Goal: Navigation & Orientation: Find specific page/section

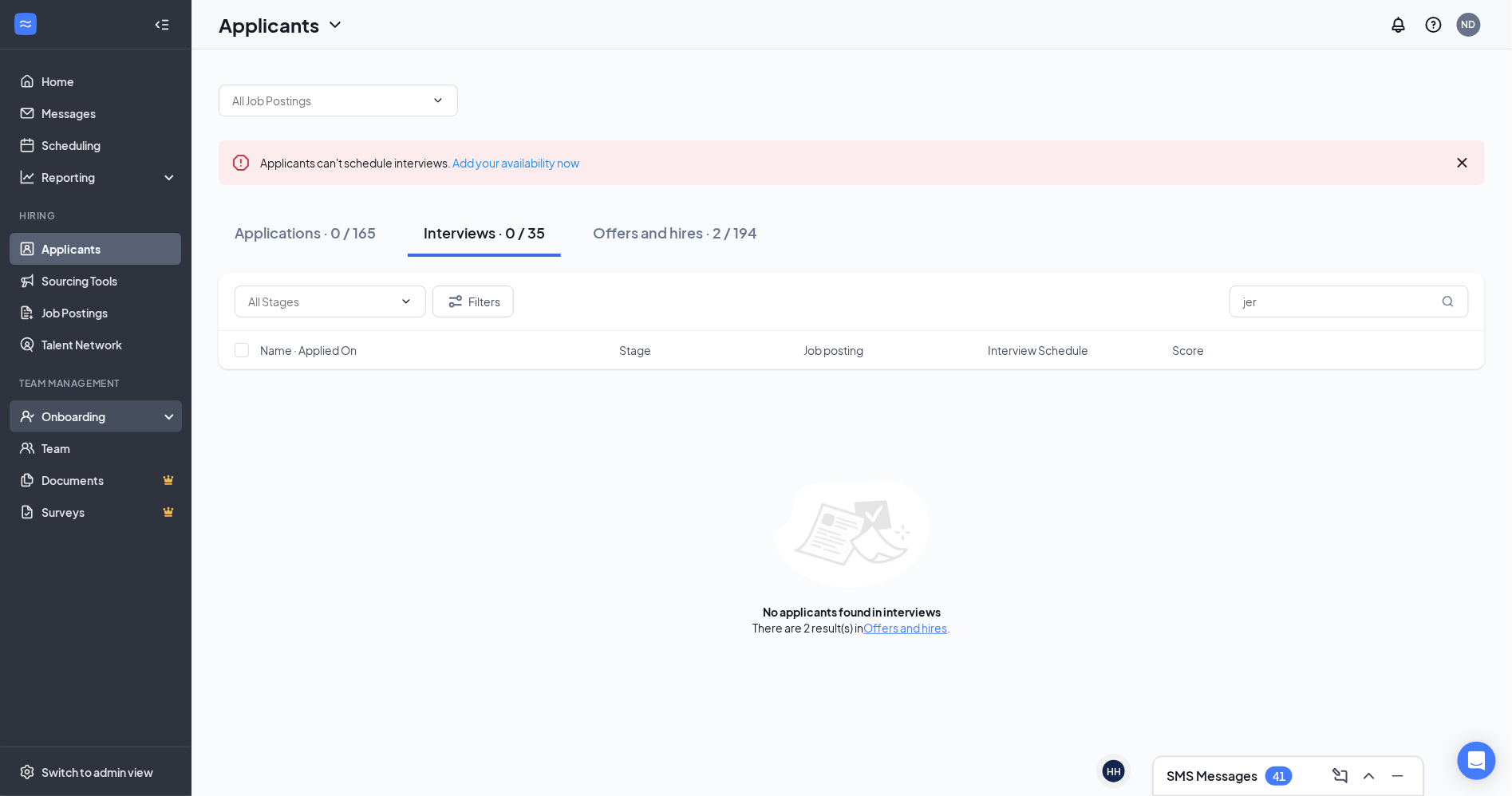
click at [99, 410] on div "Onboarding" at bounding box center [102, 417] width 123 height 16
click at [100, 441] on link "Overview" at bounding box center [109, 449] width 136 height 32
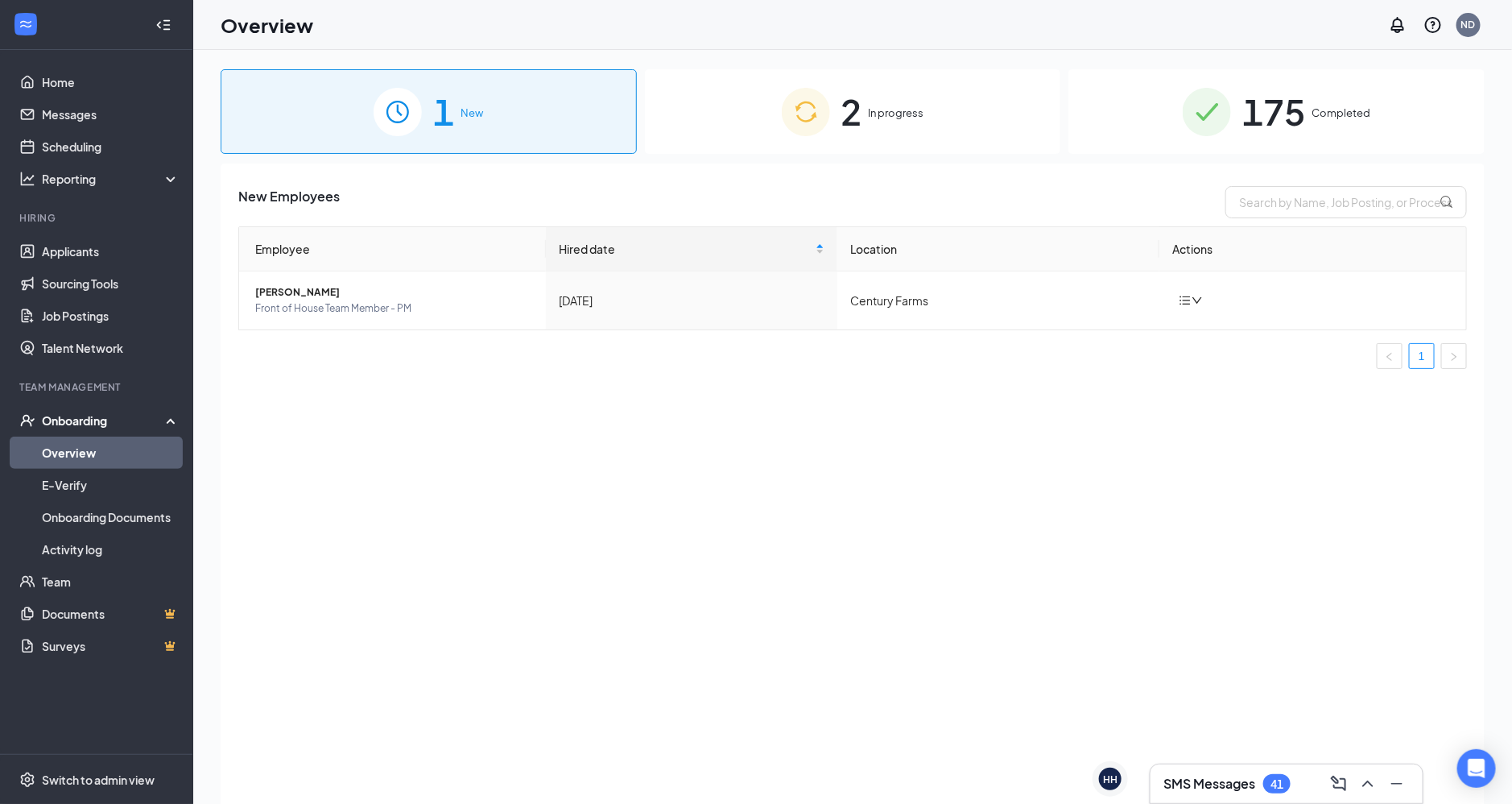
click at [991, 89] on div "2 In progress" at bounding box center [853, 111] width 416 height 85
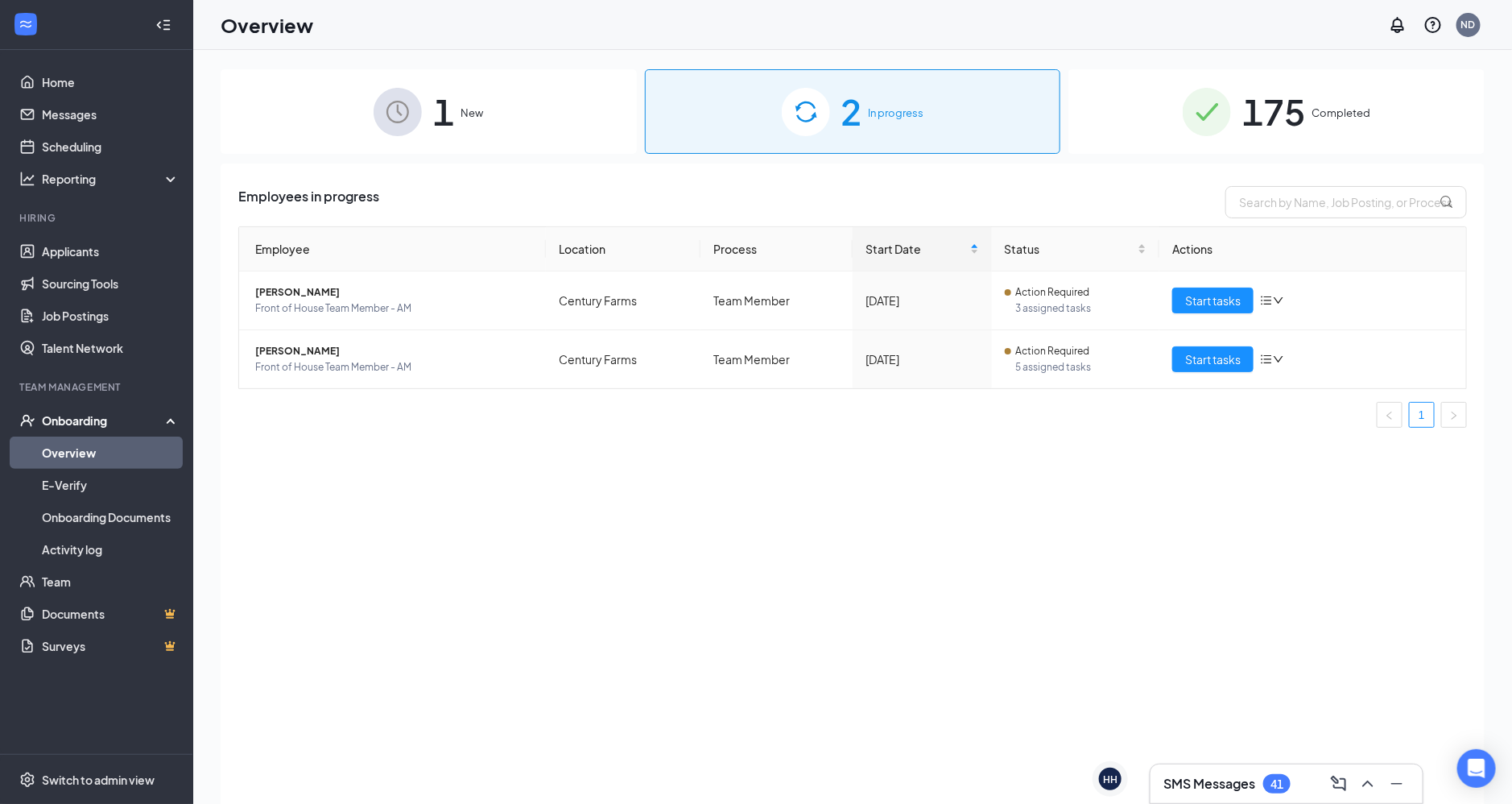
click at [493, 132] on div "1 New" at bounding box center [429, 111] width 416 height 85
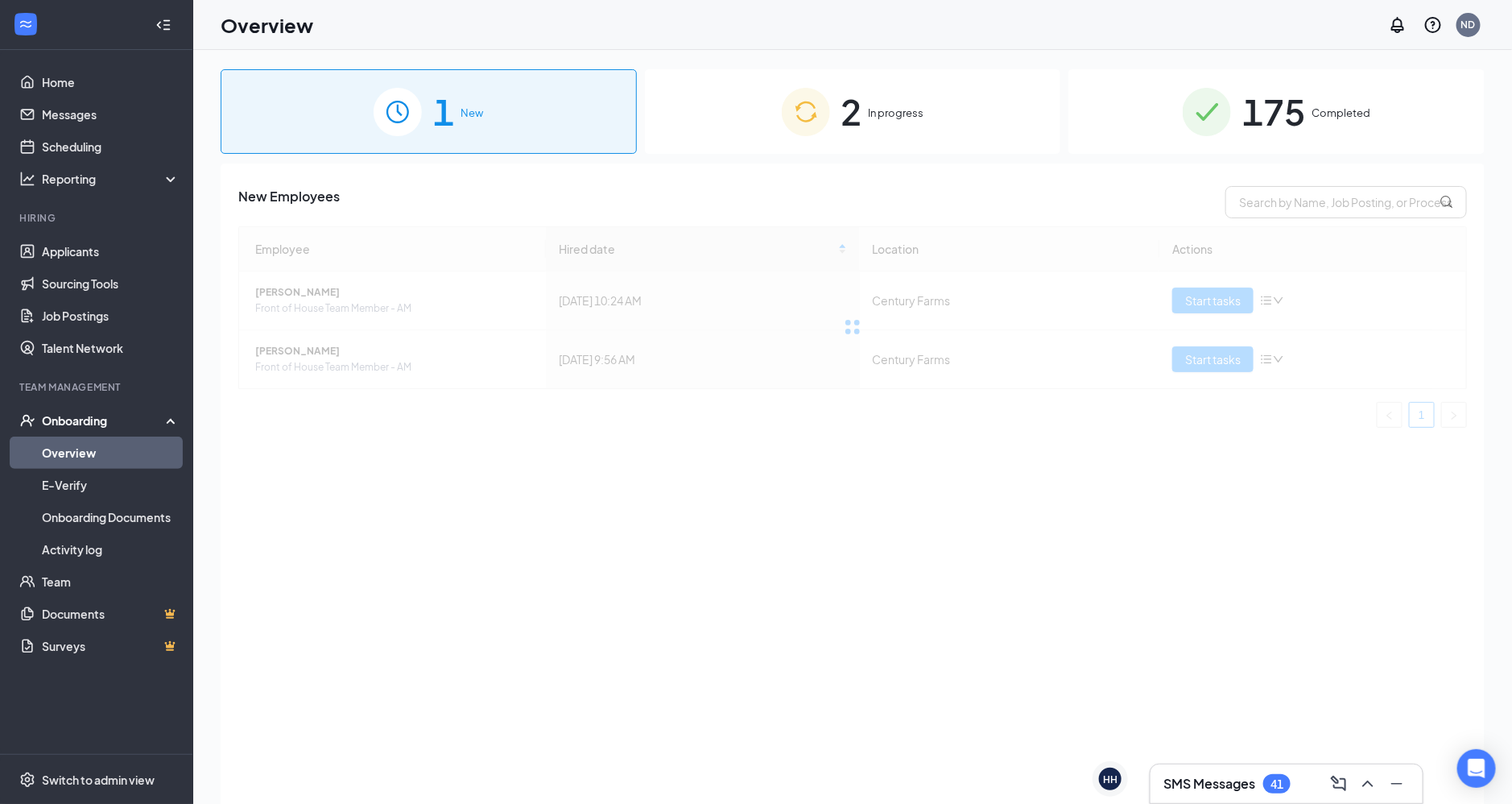
click at [779, 126] on div "2 In progress" at bounding box center [853, 111] width 416 height 85
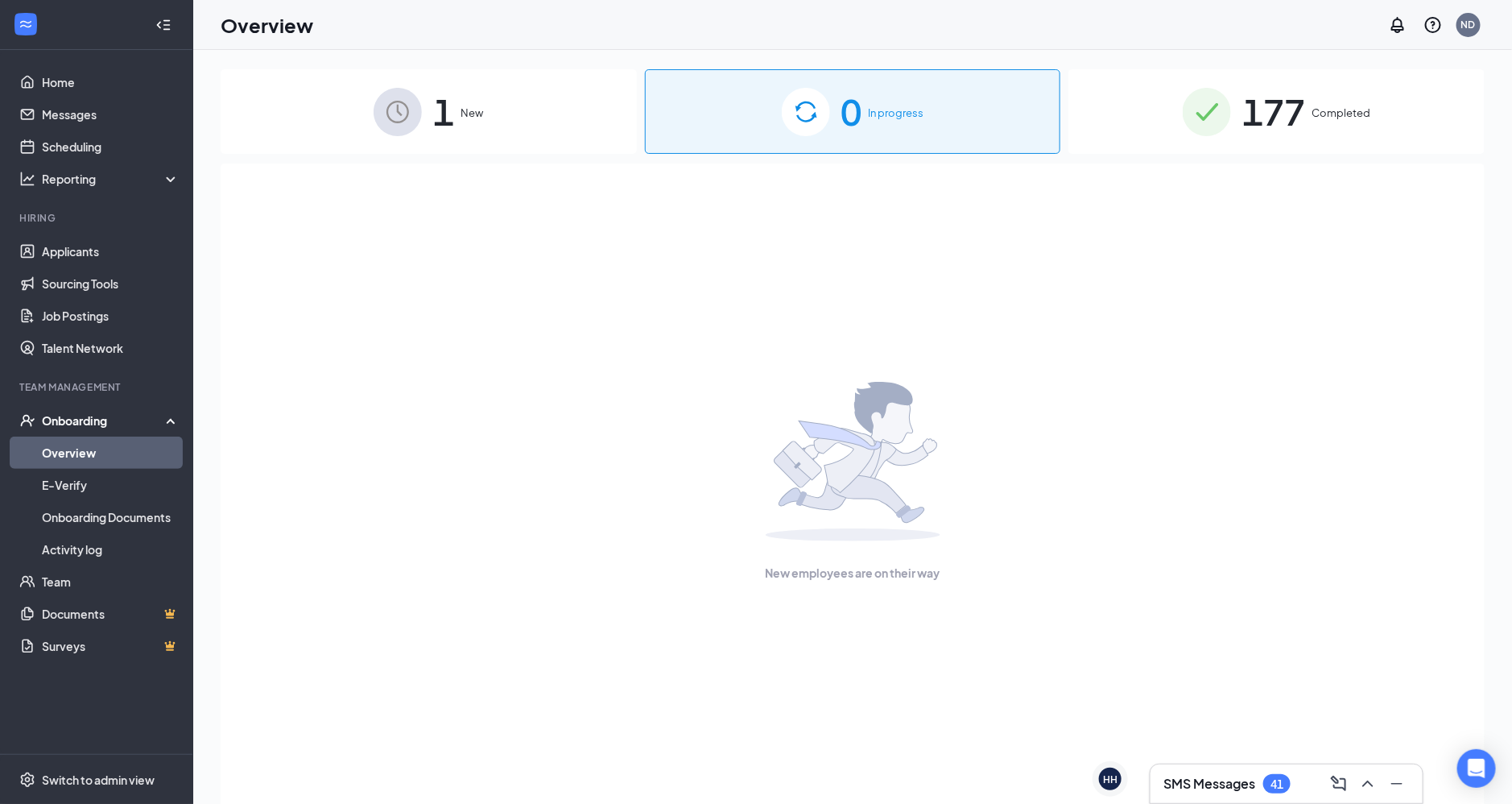
click at [1175, 146] on div "177 Completed" at bounding box center [1277, 111] width 416 height 85
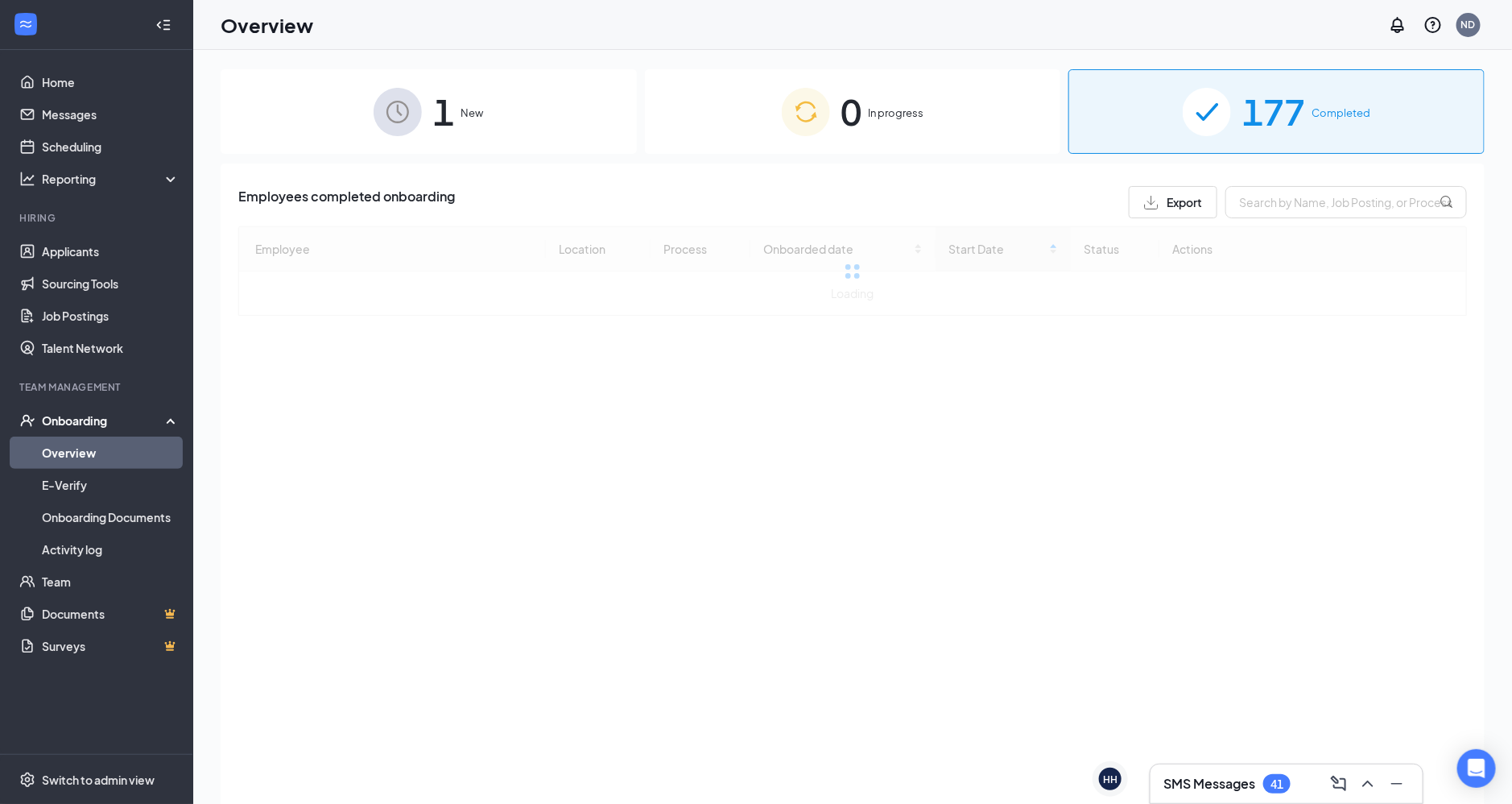
click at [943, 97] on div "0 In progress" at bounding box center [853, 111] width 416 height 85
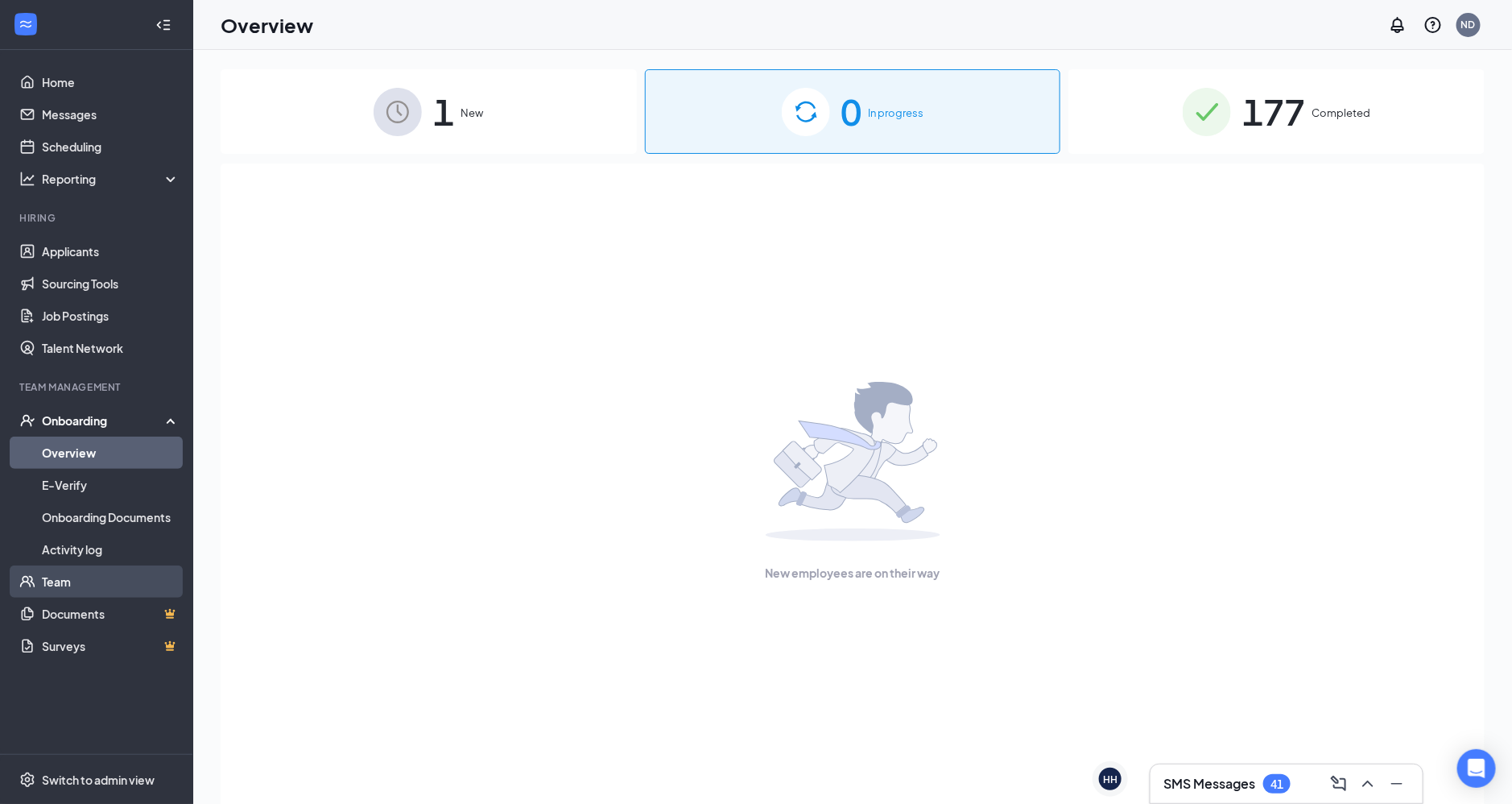
click at [66, 586] on link "Team" at bounding box center [110, 582] width 137 height 33
